Goal: Find specific page/section: Find specific page/section

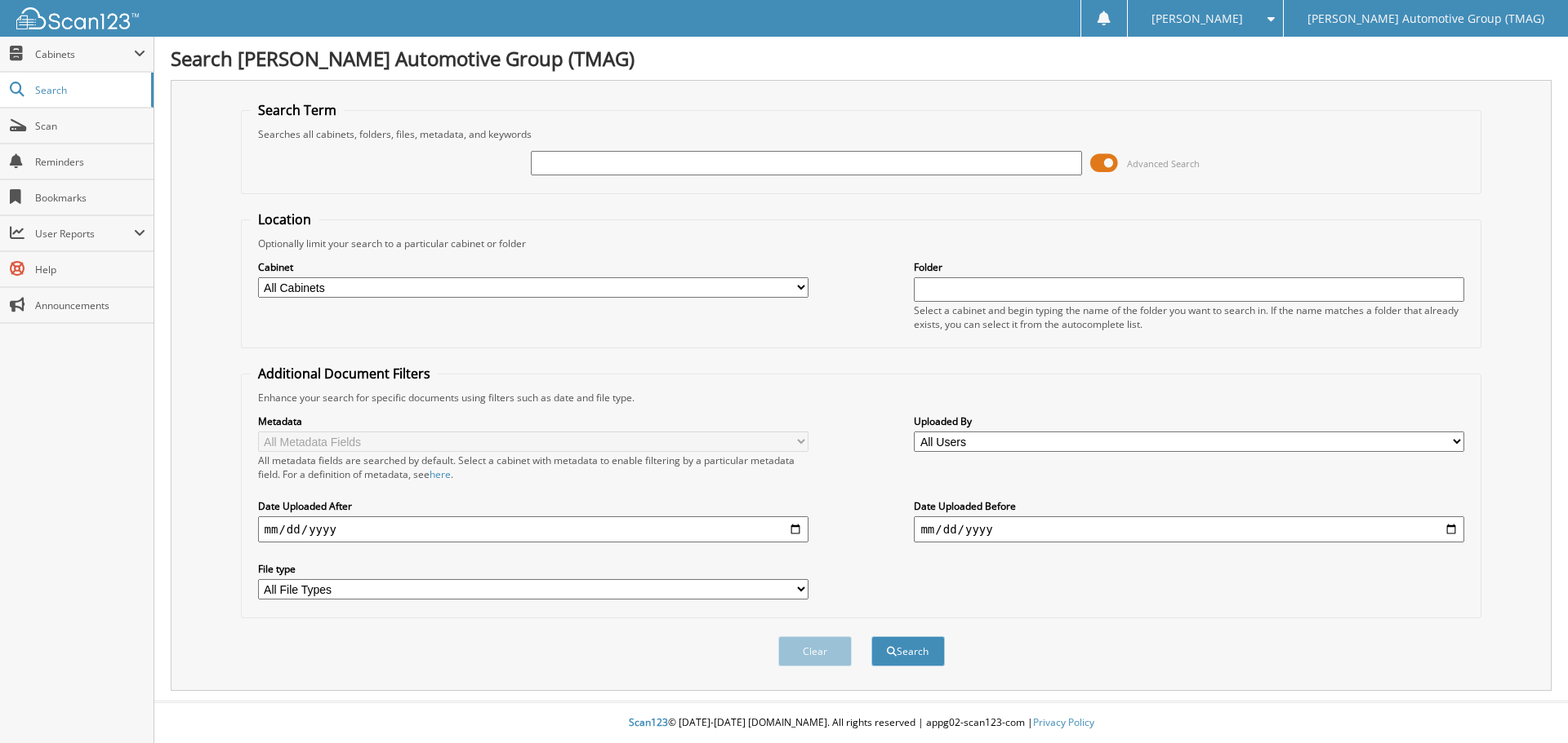
click at [549, 167] on input "text" at bounding box center [806, 163] width 551 height 24
type input "f25764w"
click at [871, 637] on button "Search" at bounding box center [908, 651] width 73 height 30
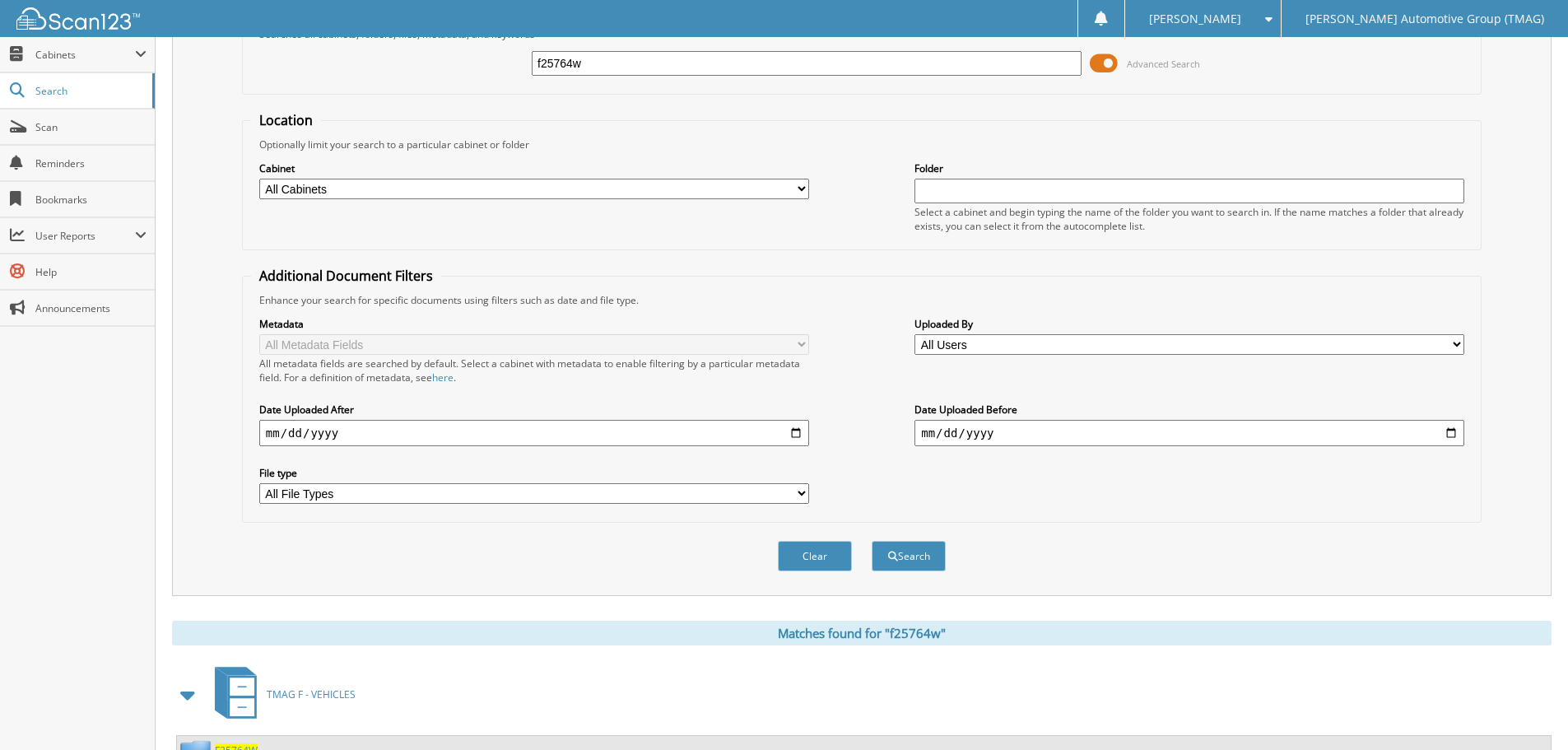
scroll to position [262, 0]
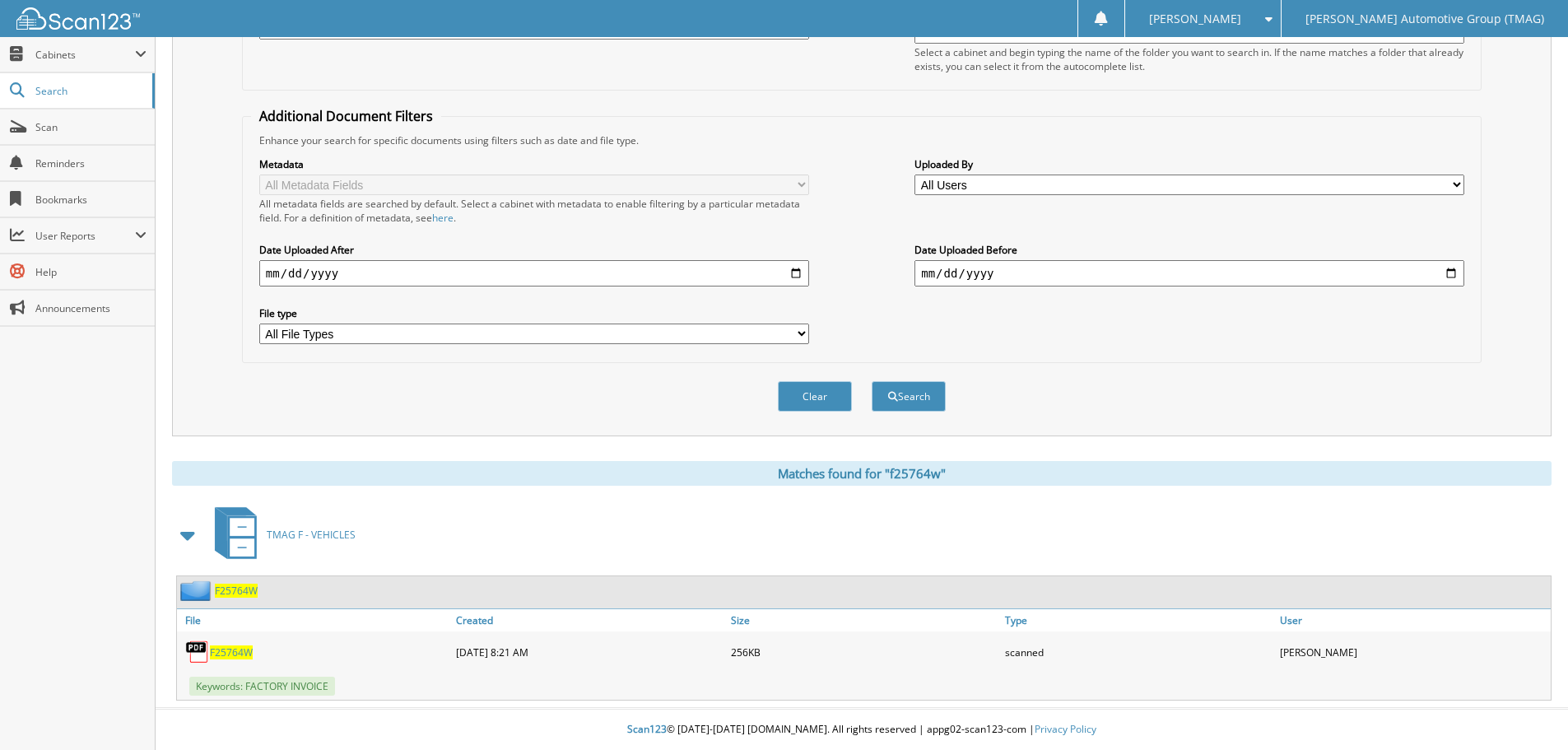
click at [238, 651] on span "F25764W" at bounding box center [231, 653] width 43 height 14
